Goal: Transaction & Acquisition: Purchase product/service

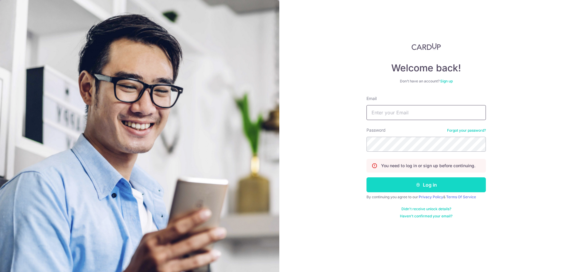
type input "tzekhinv@gmail.com"
click at [400, 182] on button "Log in" at bounding box center [425, 184] width 119 height 15
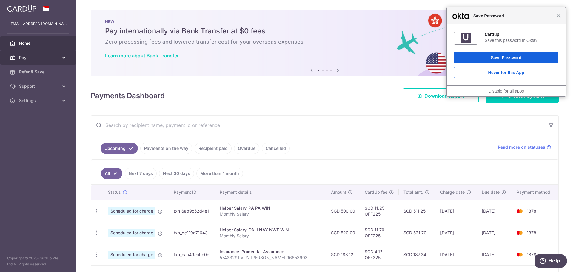
click at [27, 58] on span "Pay" at bounding box center [38, 58] width 39 height 6
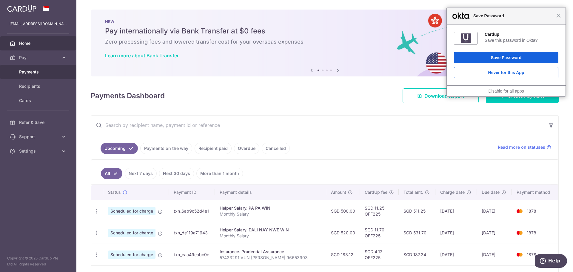
click at [33, 72] on span "Payments" at bounding box center [38, 72] width 39 height 6
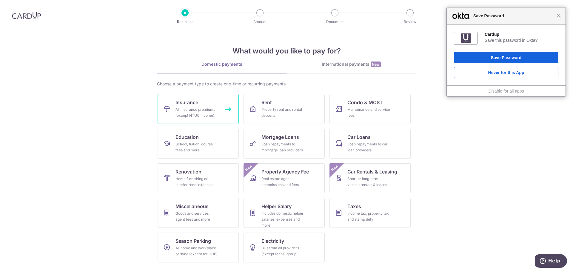
click at [188, 115] on div "All insurance premiums (except NTUC Income)" at bounding box center [196, 112] width 43 height 12
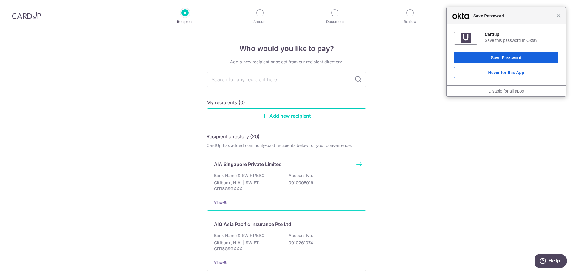
click at [274, 171] on div "AIA Singapore Private Limited Bank Name & SWIFT/BIC: Citibank, N.A. | SWIFT: CI…" at bounding box center [286, 182] width 160 height 55
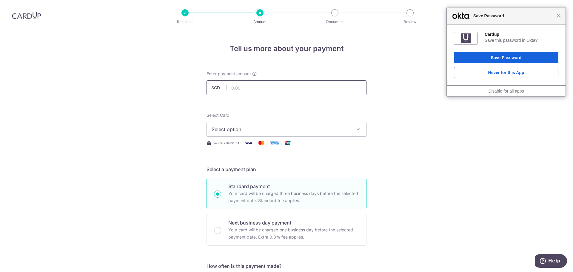
click at [260, 87] on input "text" at bounding box center [286, 87] width 160 height 15
click at [249, 89] on input "text" at bounding box center [286, 87] width 160 height 15
type input "339.22"
click at [240, 133] on button "Select option" at bounding box center [286, 129] width 160 height 15
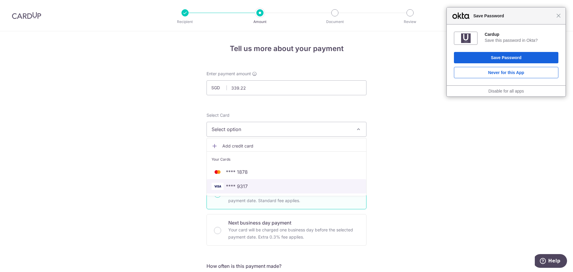
click at [242, 186] on span "**** 9317" at bounding box center [237, 186] width 22 height 7
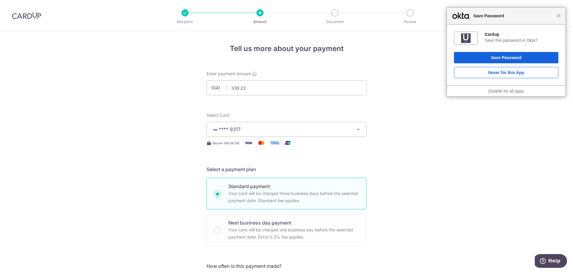
click at [247, 127] on span "**** 9317" at bounding box center [280, 129] width 139 height 7
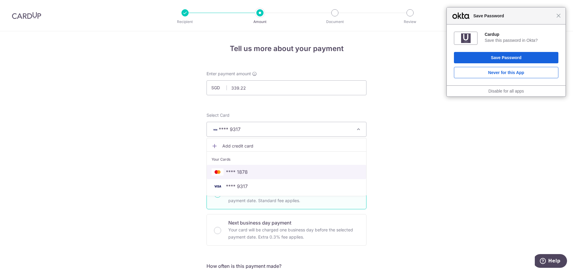
click at [237, 168] on link "**** 1878" at bounding box center [286, 172] width 159 height 14
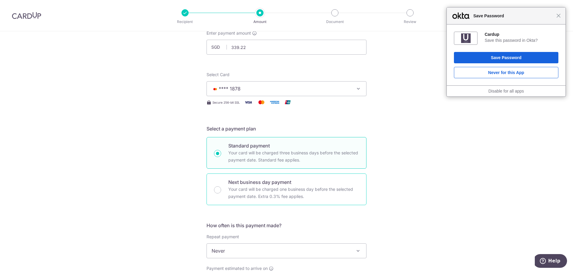
scroll to position [30, 0]
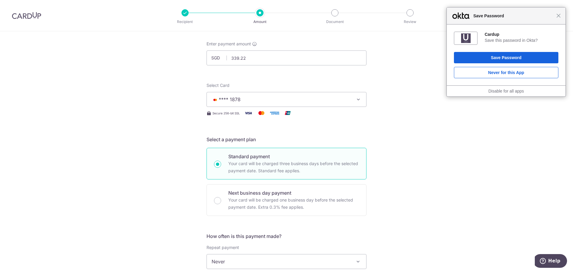
click at [250, 101] on span "**** 1878" at bounding box center [280, 99] width 139 height 7
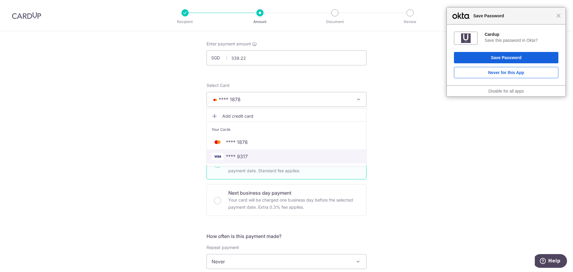
click at [247, 157] on span "**** 9317" at bounding box center [286, 156] width 150 height 7
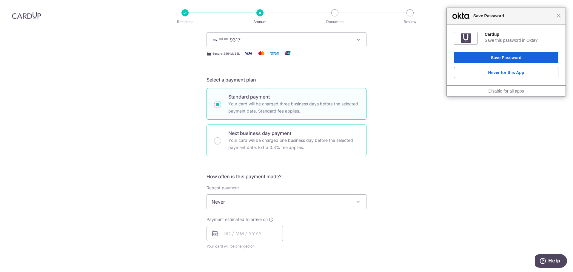
scroll to position [119, 0]
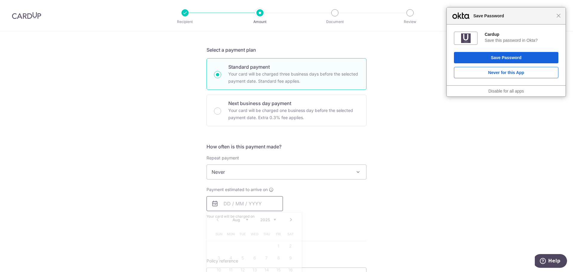
click at [223, 204] on input "text" at bounding box center [244, 203] width 76 height 15
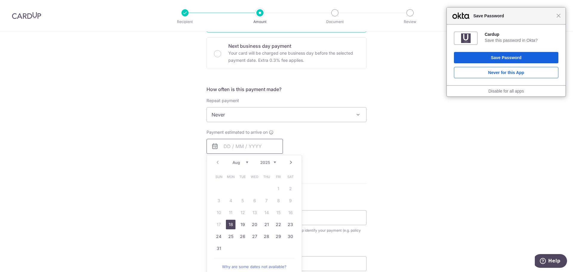
scroll to position [179, 0]
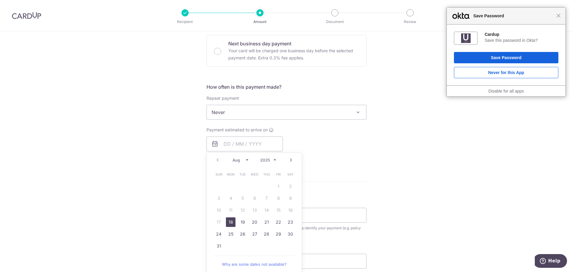
click at [230, 222] on link "18" at bounding box center [231, 222] width 10 height 10
type input "18/08/2025"
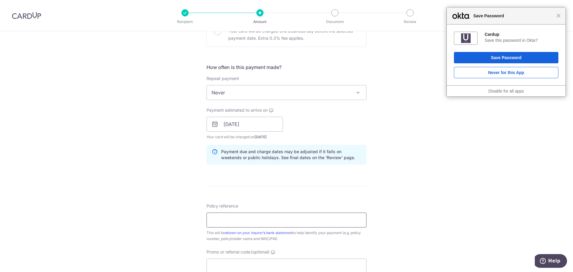
scroll to position [209, 0]
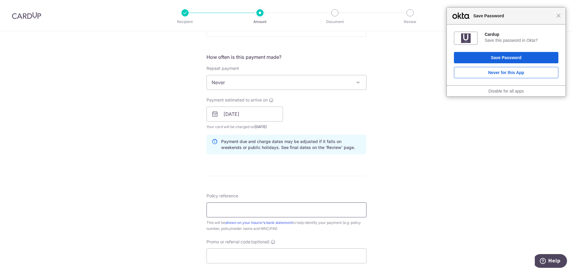
click at [242, 206] on input "Policy reference" at bounding box center [286, 209] width 160 height 15
type input "L"
click at [255, 192] on form "Enter payment amount SGD 339.22 339.22 Select Card **** 9317 Add credit card Yo…" at bounding box center [286, 110] width 160 height 497
click at [246, 216] on input "Policy reference" at bounding box center [286, 209] width 160 height 15
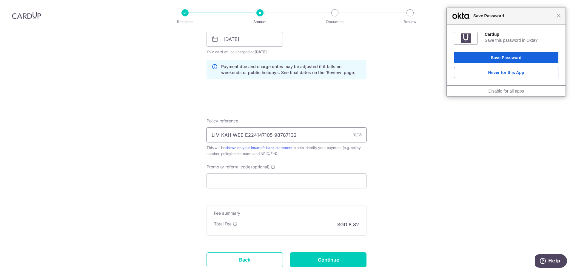
scroll to position [298, 0]
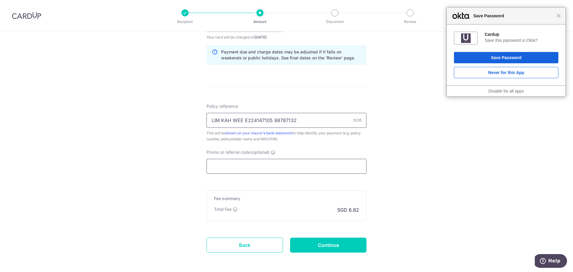
type input "LIM KAH WEE E224147105 98787132"
click at [249, 168] on input "Promo or referral code (optional)" at bounding box center [286, 166] width 160 height 15
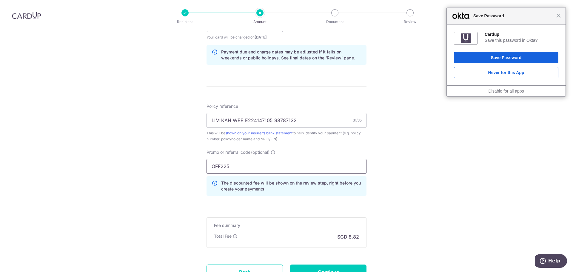
type input "OFF225"
click at [422, 229] on div "Tell us more about your payment Enter payment amount SGD 339.22 339.22 Select C…" at bounding box center [286, 28] width 573 height 591
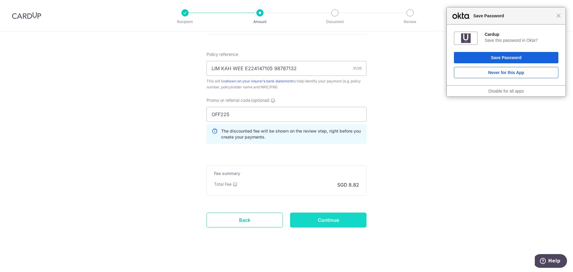
scroll to position [350, 0]
click at [303, 219] on input "Continue" at bounding box center [328, 219] width 76 height 15
type input "Create Schedule"
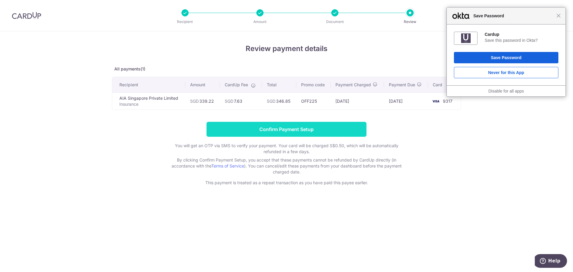
click at [297, 128] on input "Confirm Payment Setup" at bounding box center [286, 129] width 160 height 15
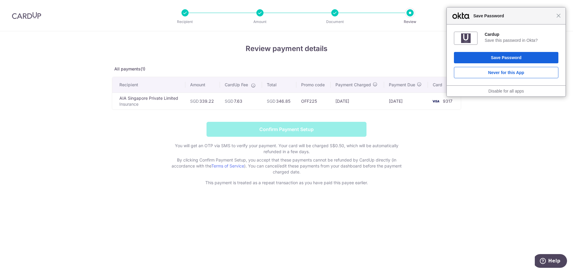
click at [560, 19] on div "Close Save Password" at bounding box center [506, 15] width 119 height 17
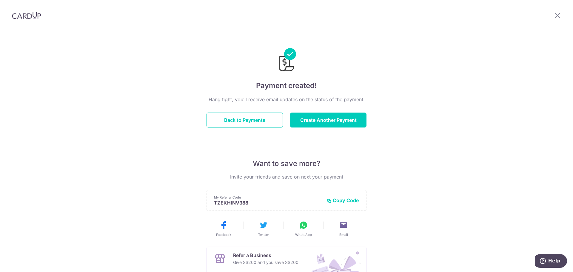
click at [466, 185] on div "Payment created! Hang tight, you’ll receive email updates on the status of the …" at bounding box center [286, 190] width 573 height 319
click at [262, 123] on button "Back to Payments" at bounding box center [244, 119] width 76 height 15
